Goal: Information Seeking & Learning: Learn about a topic

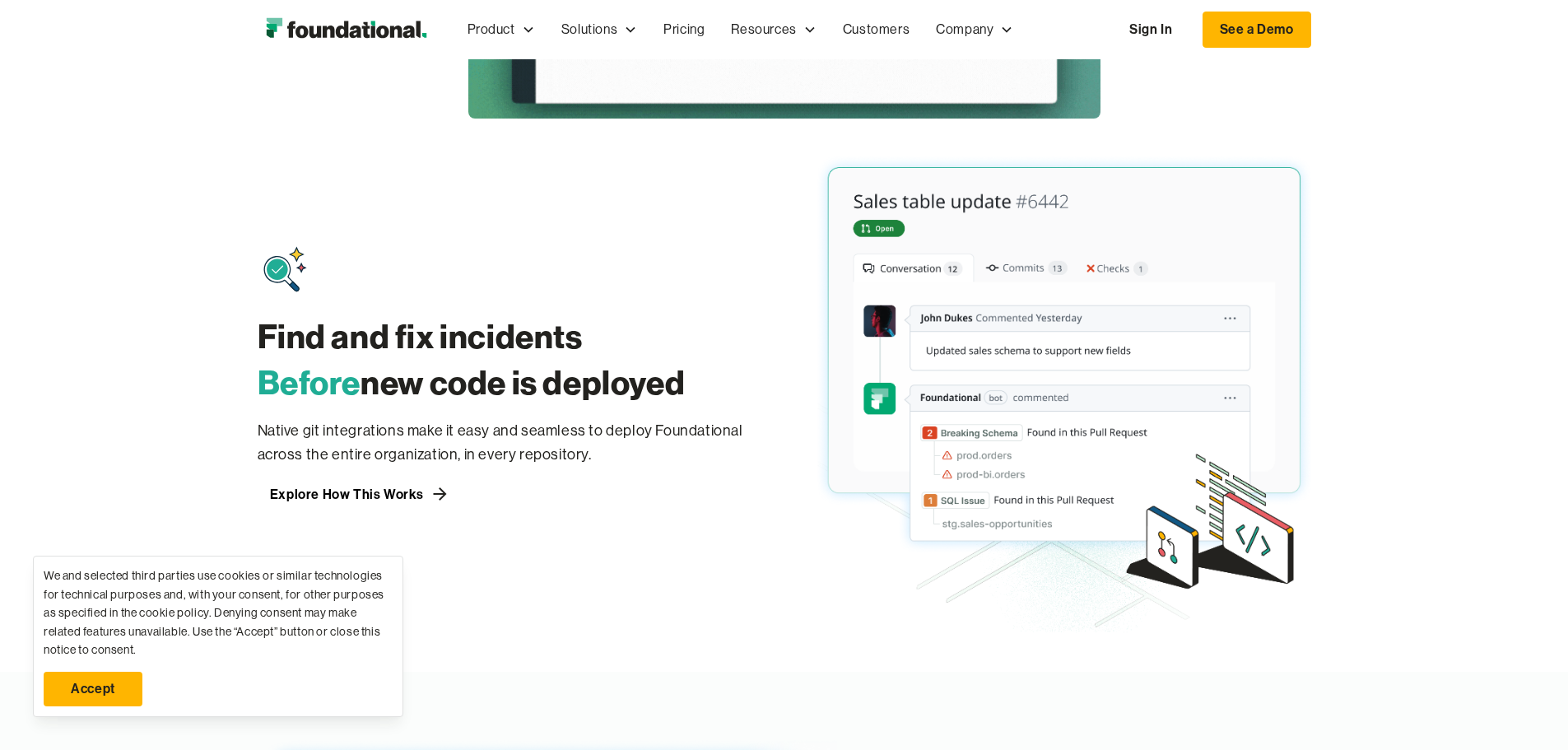
scroll to position [906, 0]
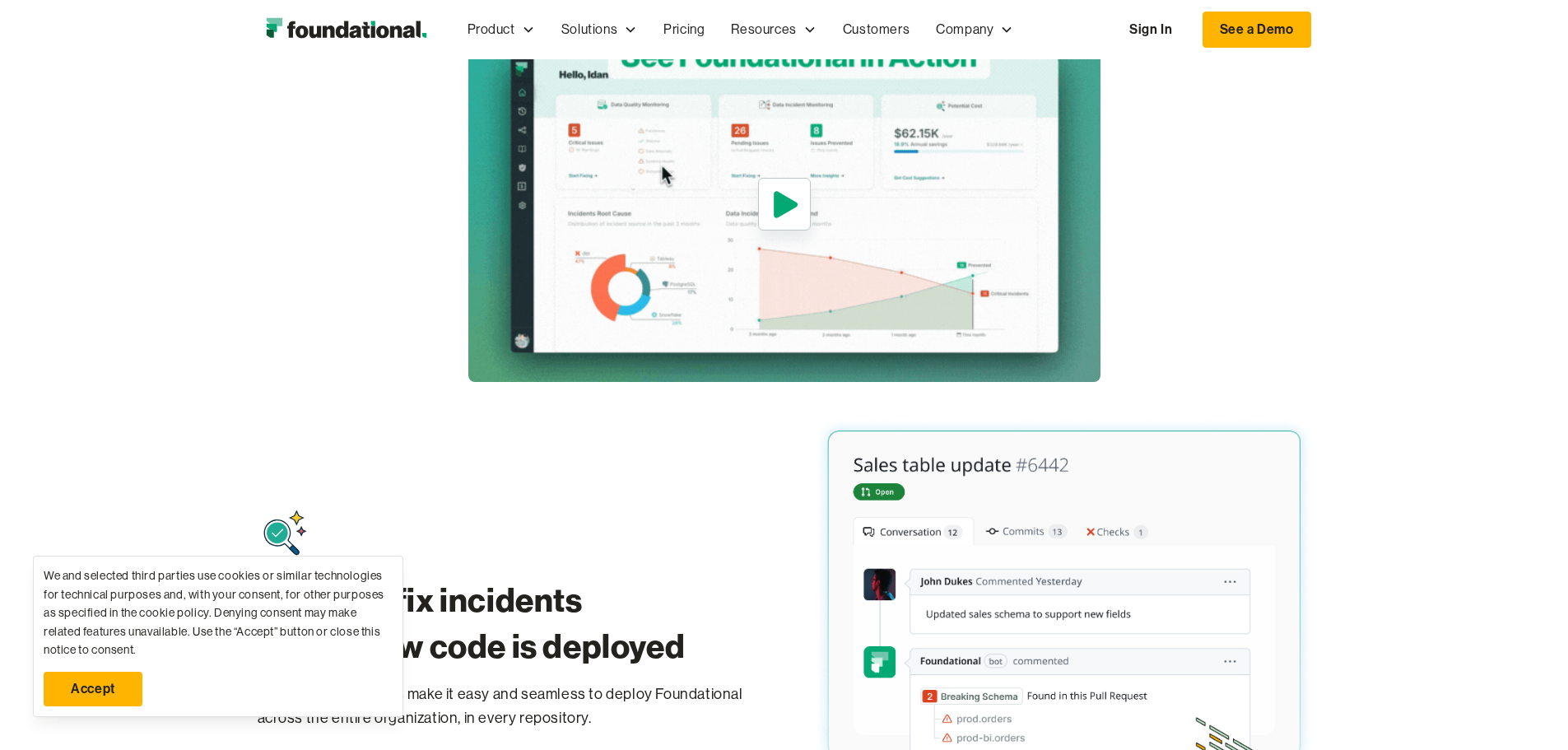
click at [799, 224] on icon "open lightbox" at bounding box center [784, 204] width 38 height 40
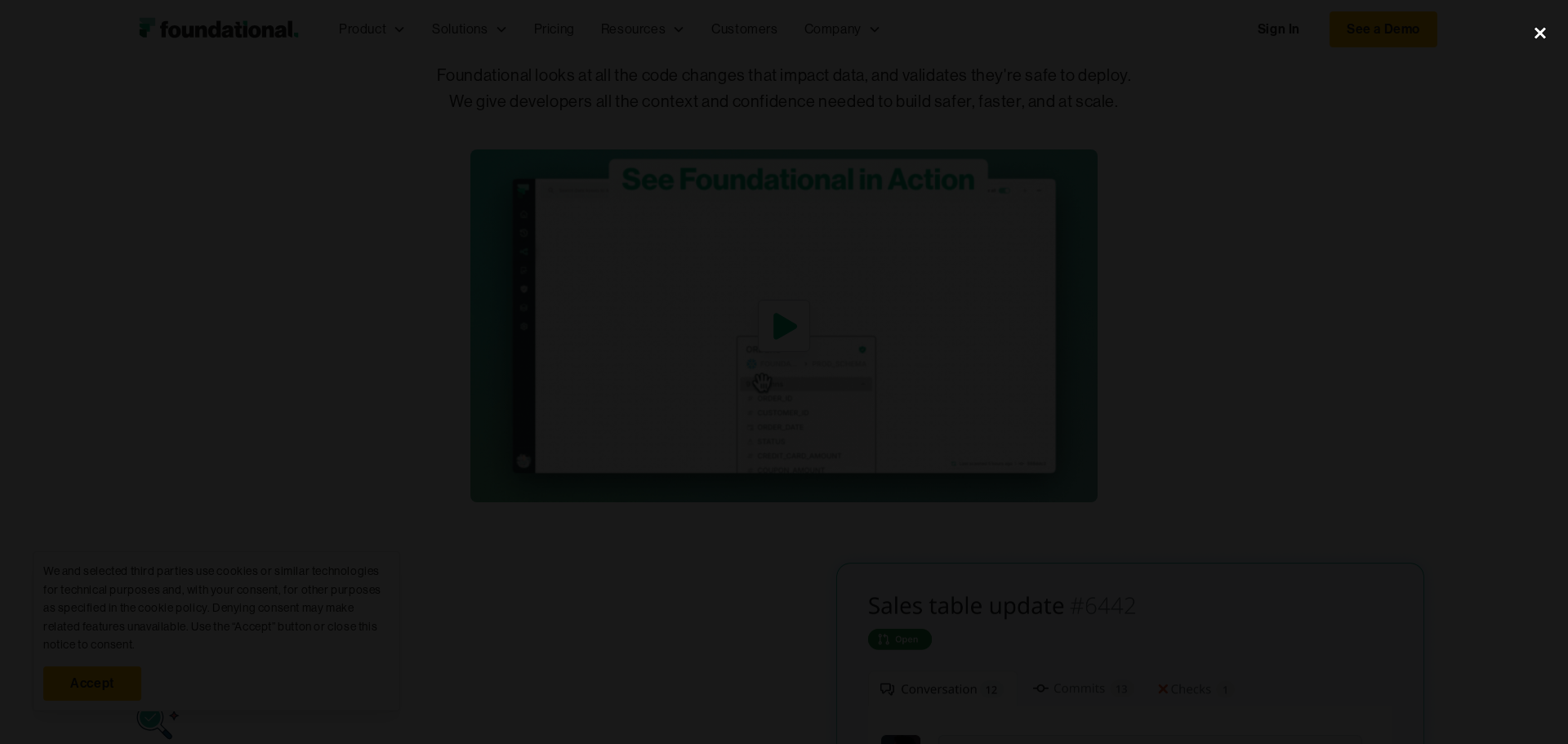
click at [1547, 32] on div "close lightbox" at bounding box center [1541, 33] width 56 height 36
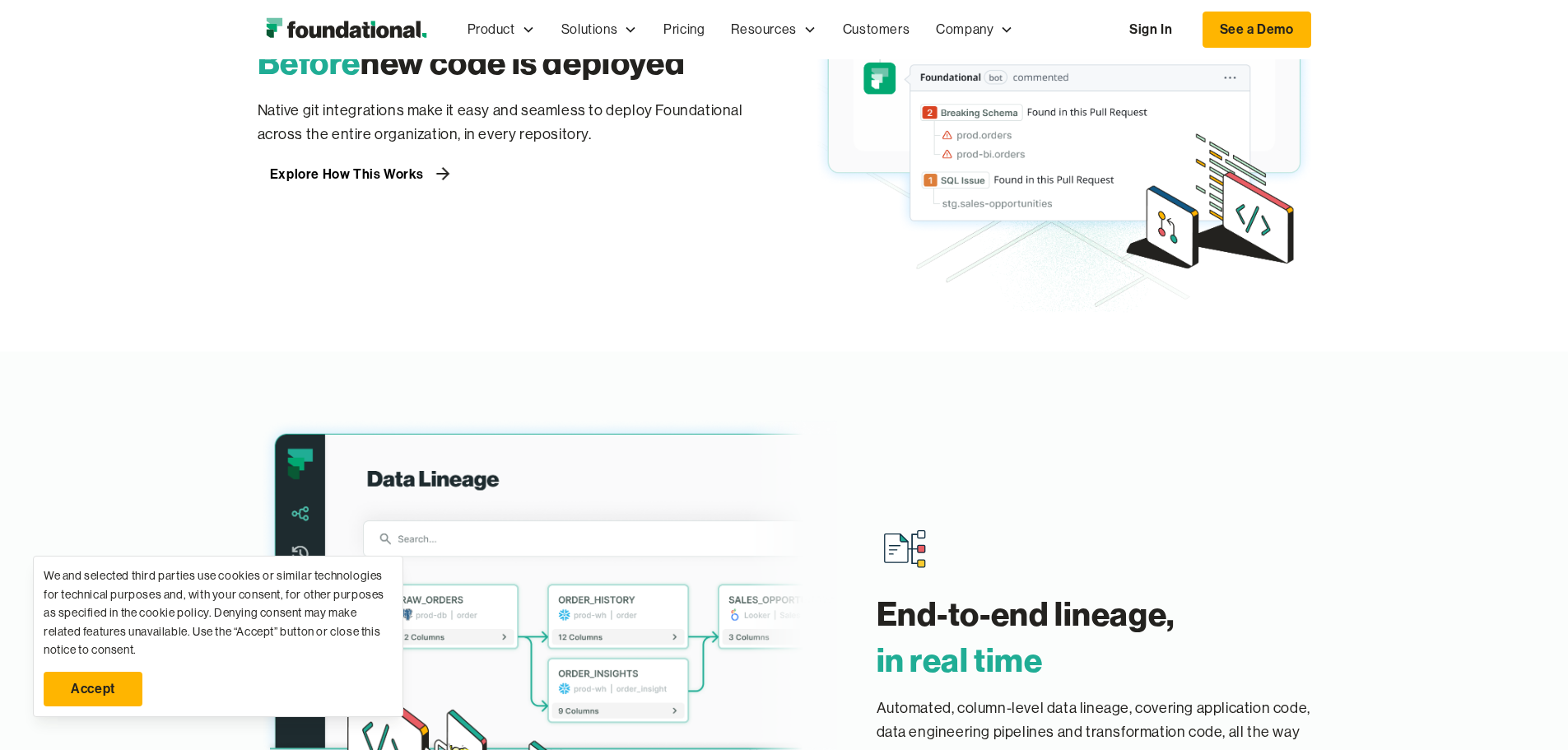
scroll to position [1647, 0]
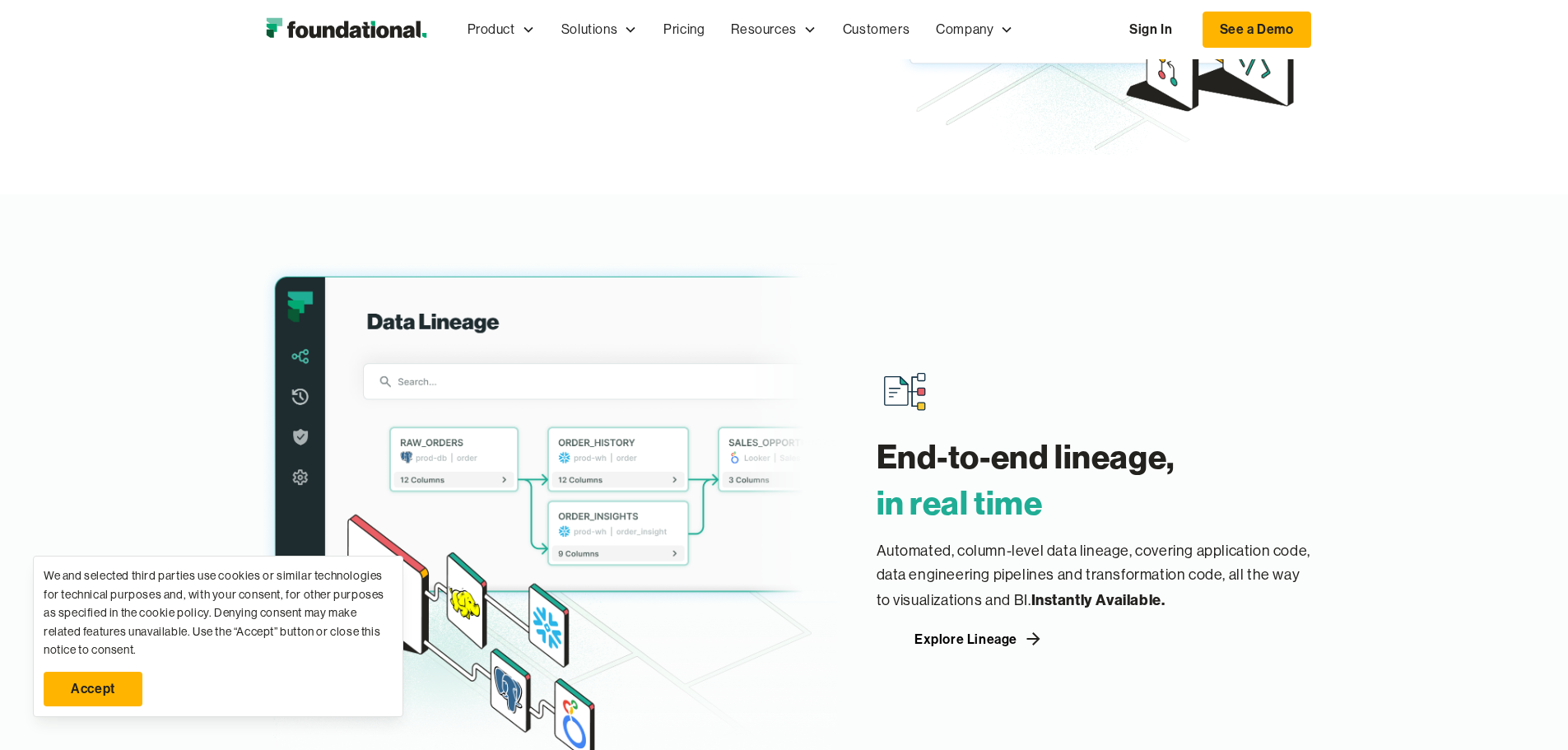
click at [257, 30] on link "Explore How This Works" at bounding box center [360, 17] width 206 height 26
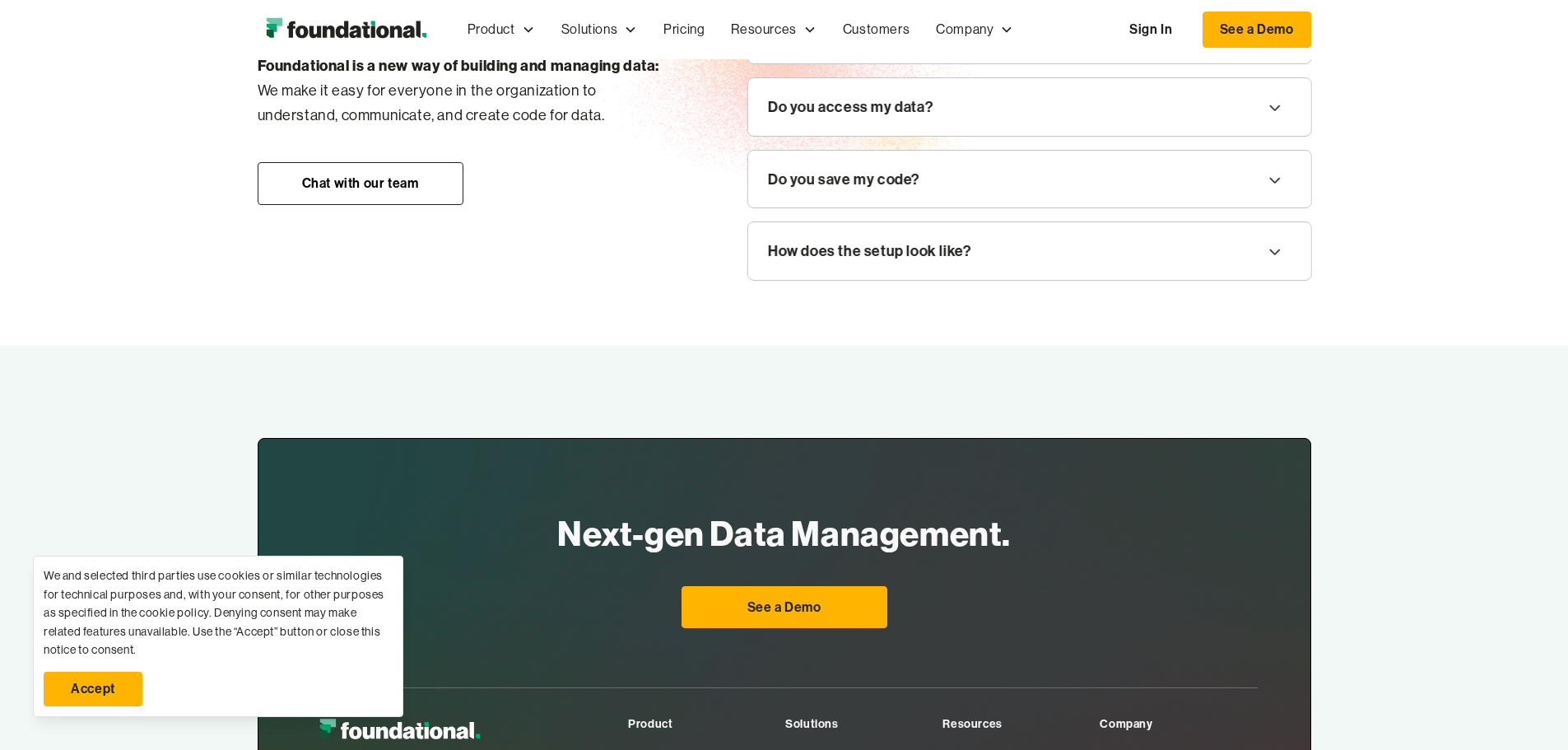
scroll to position [2224, 0]
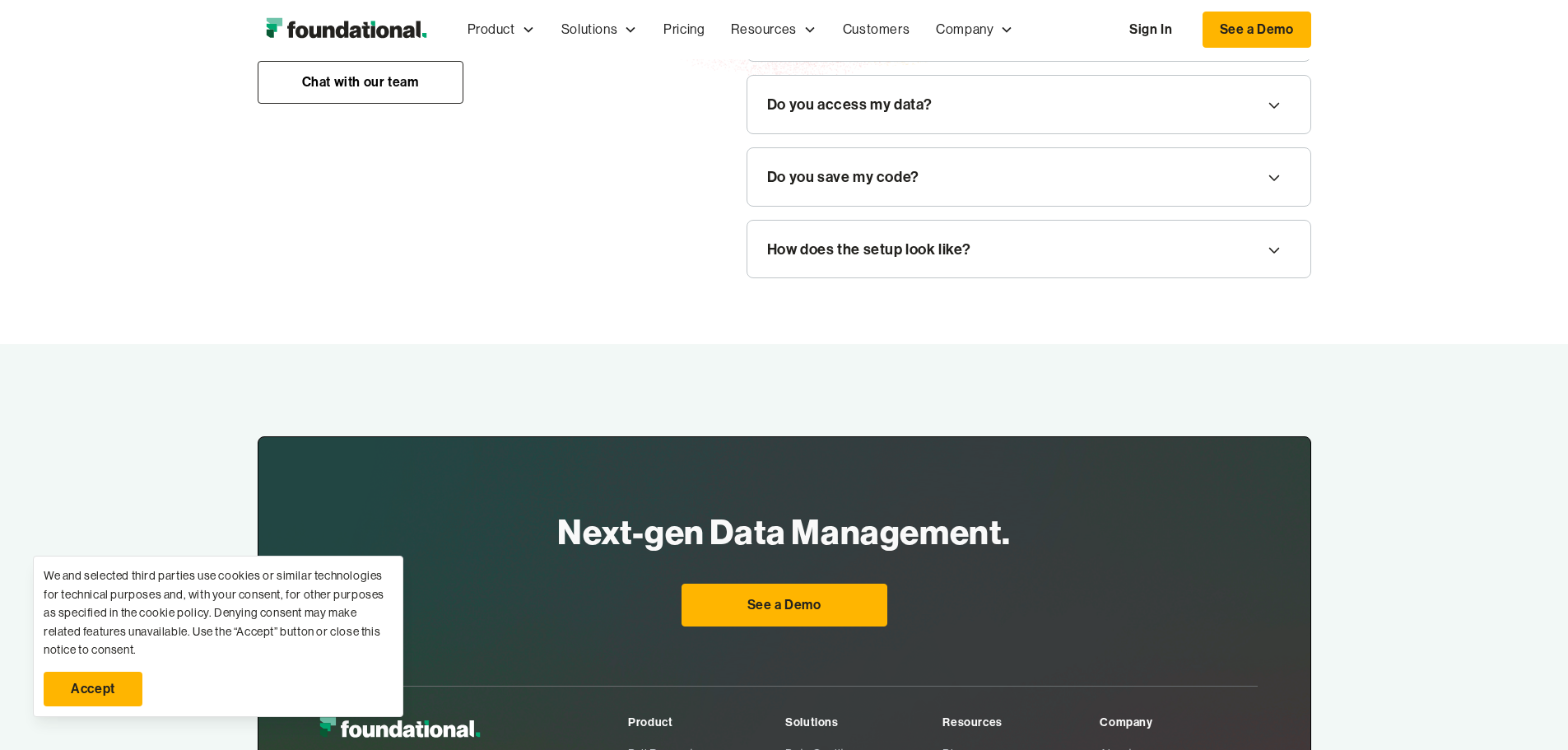
click at [917, 46] on div "How do you integrate with git?" at bounding box center [870, 33] width 207 height 25
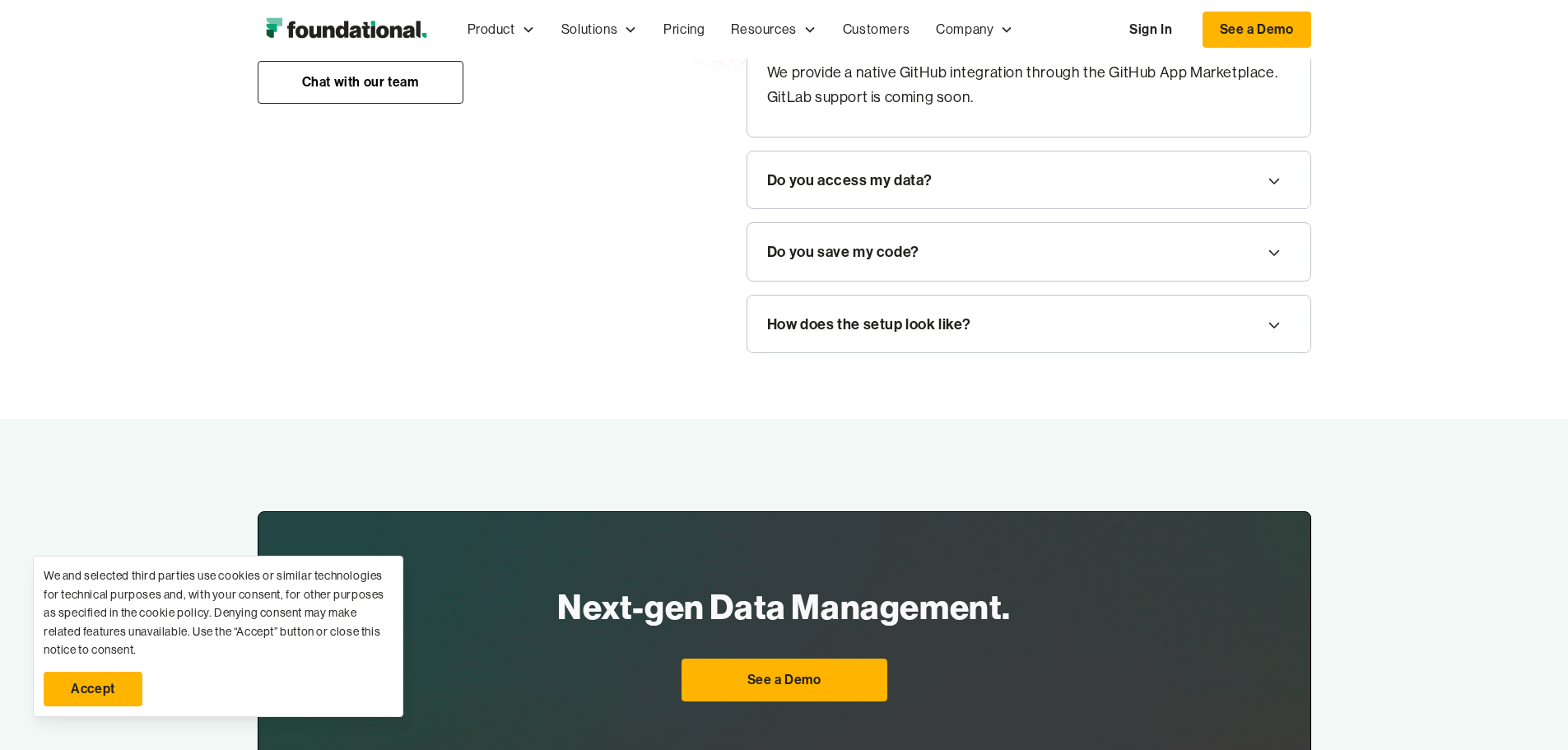
click at [946, 209] on div "Do you access my data?" at bounding box center [1029, 180] width 563 height 58
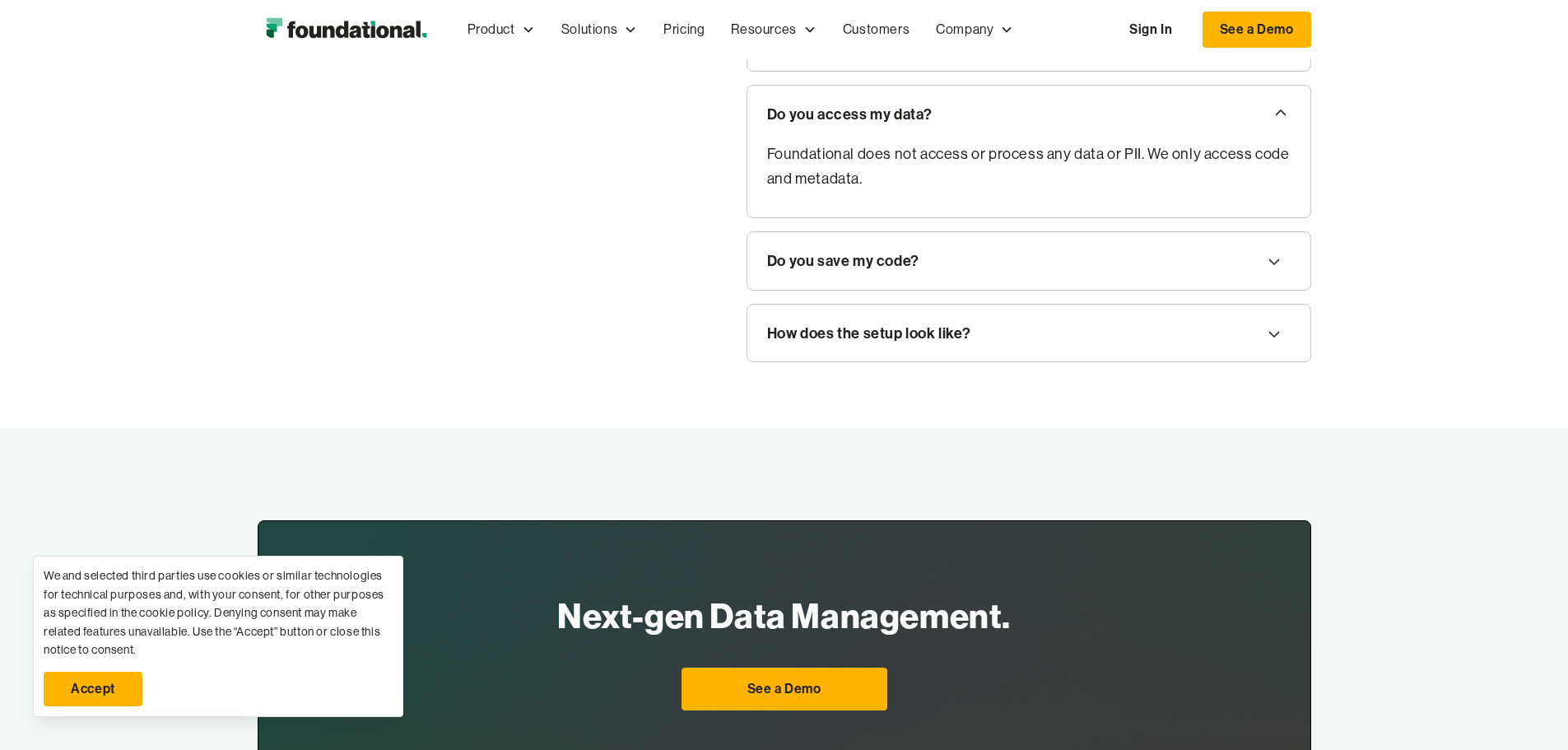
scroll to position [2388, 0]
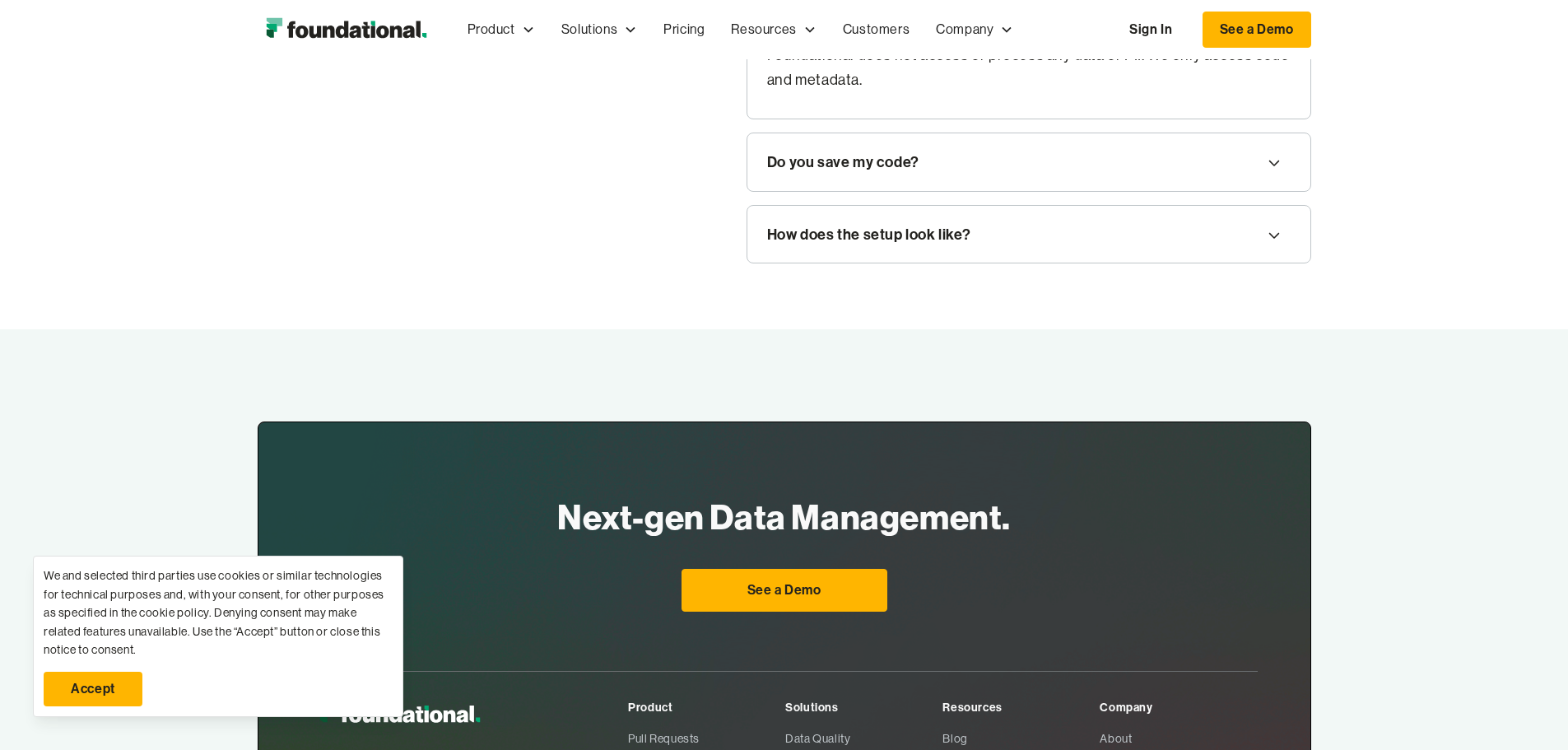
click at [863, 191] on div "Do you save my code?" at bounding box center [1029, 162] width 563 height 58
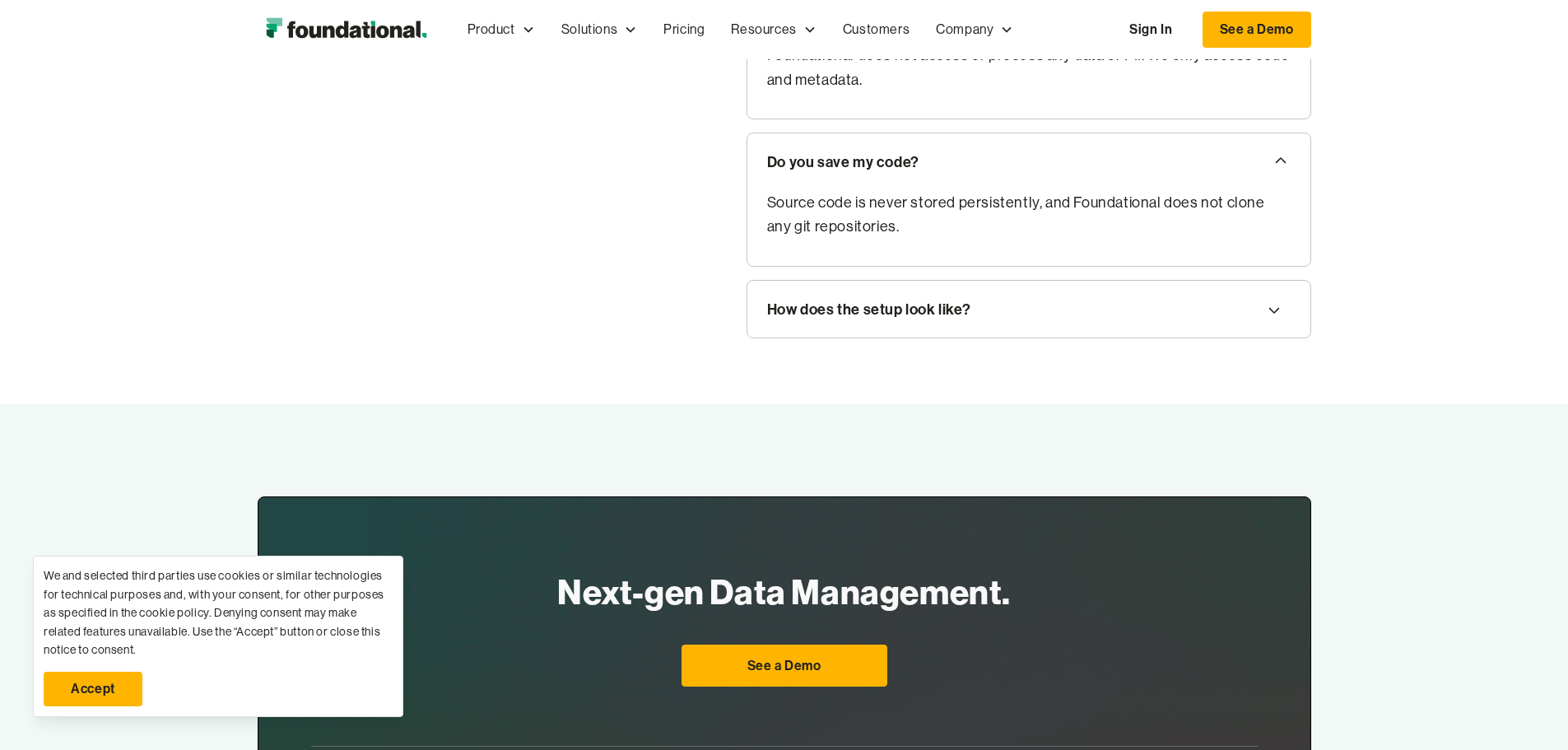
click at [894, 339] on div "How does the setup look like?" at bounding box center [1029, 310] width 563 height 58
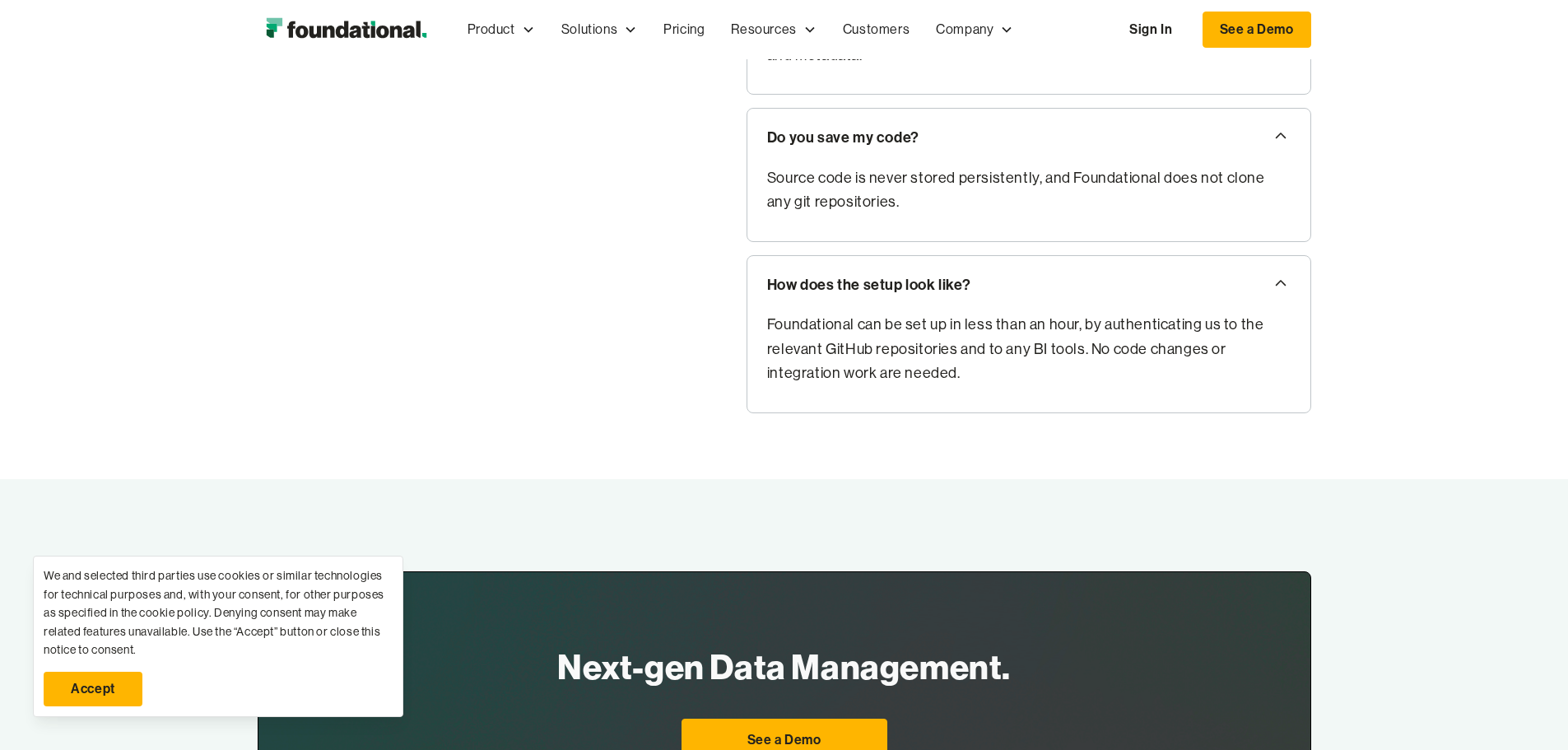
scroll to position [2636, 0]
